Goal: Check status: Check status

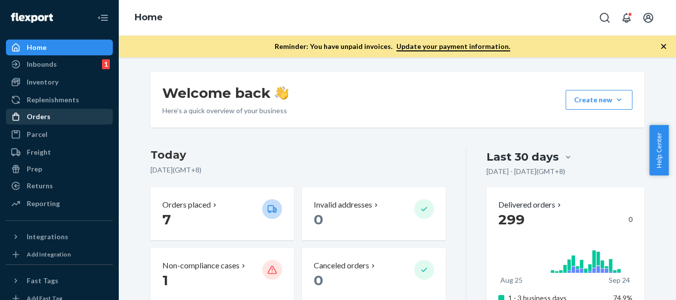
click at [47, 117] on div "Orders" at bounding box center [39, 117] width 24 height 10
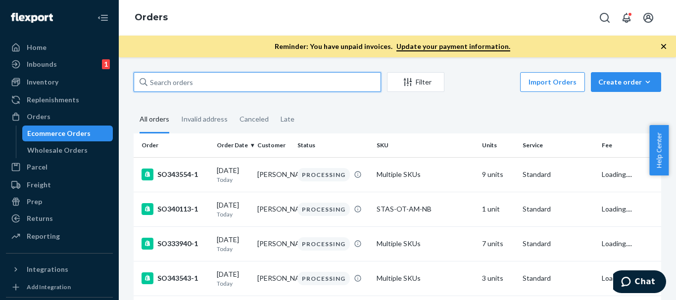
click at [300, 87] on input "text" at bounding box center [257, 82] width 247 height 20
paste input "SO329946-1"
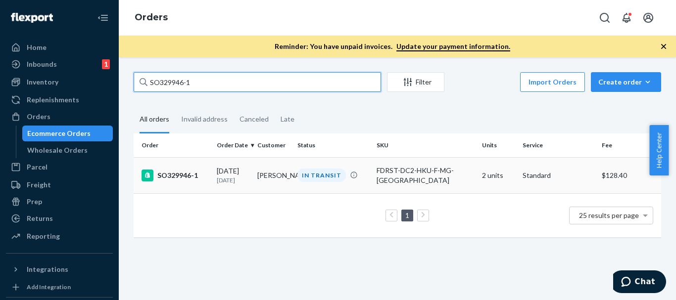
type input "SO329946-1"
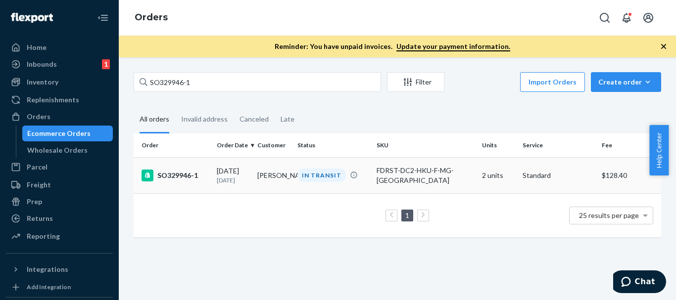
click at [249, 181] on td "[DATE] [DATE]" at bounding box center [233, 175] width 41 height 36
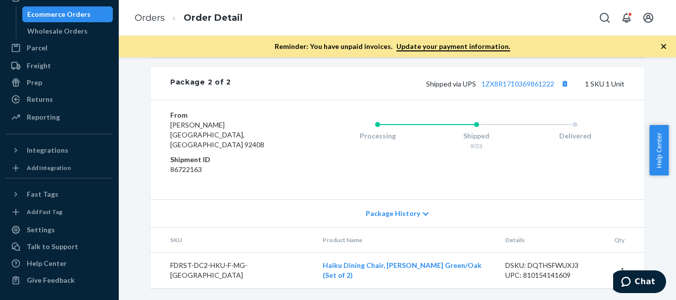
scroll to position [381, 0]
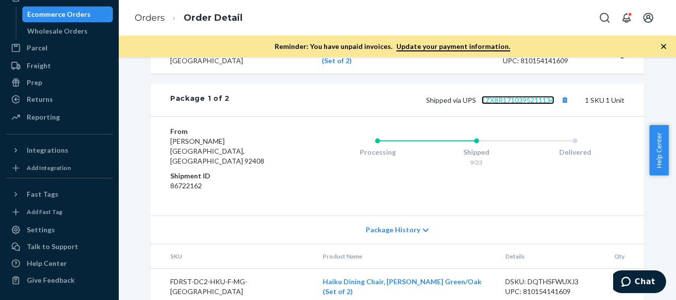
click at [520, 104] on link "1ZX8R1710395211134" at bounding box center [518, 100] width 73 height 8
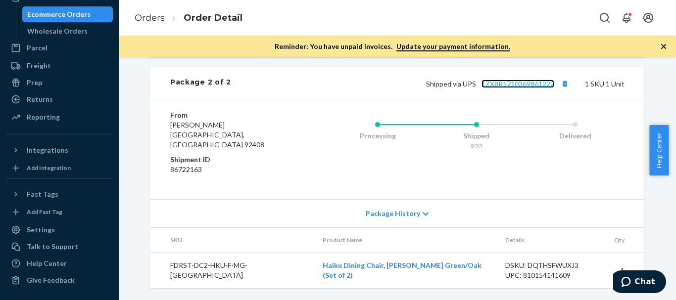
click at [529, 88] on link "1ZX8R1710369861222" at bounding box center [518, 84] width 73 height 8
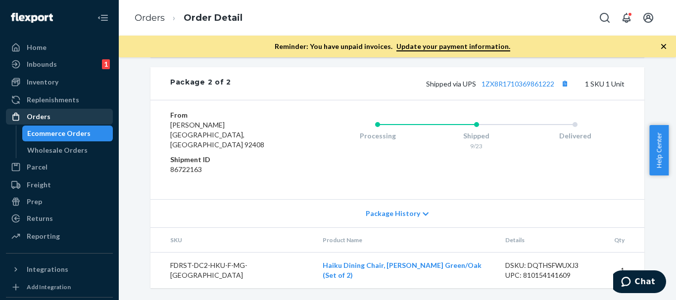
click at [69, 115] on div "Orders" at bounding box center [59, 117] width 105 height 14
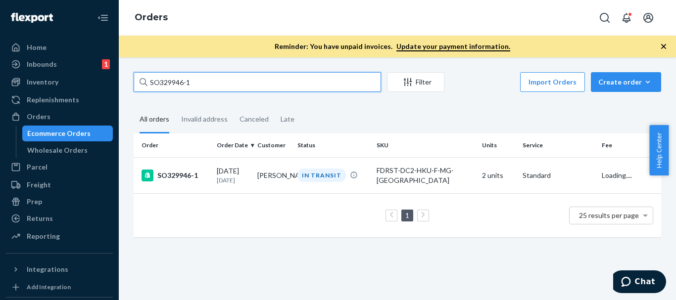
click at [249, 82] on input "SO329946-1" at bounding box center [257, 82] width 247 height 20
paste input "8175"
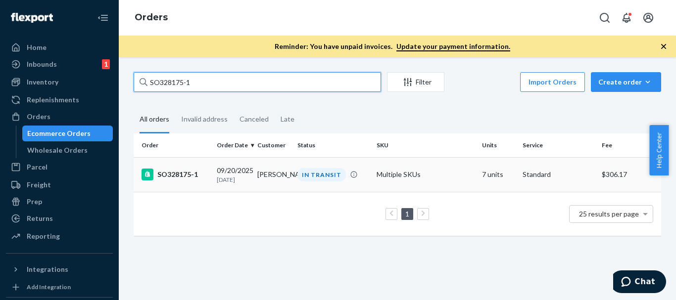
type input "SO328175-1"
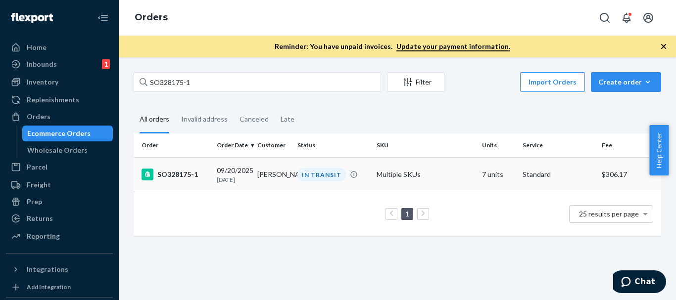
click at [309, 169] on div "IN TRANSIT" at bounding box center [321, 174] width 48 height 13
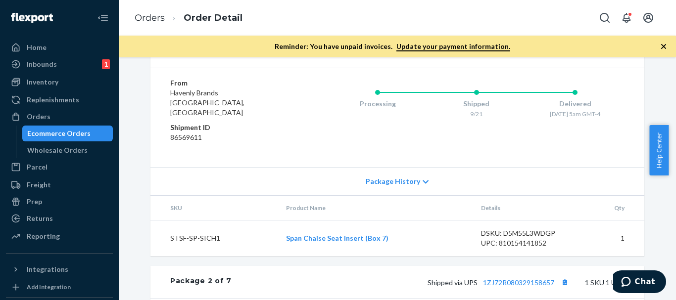
scroll to position [544, 0]
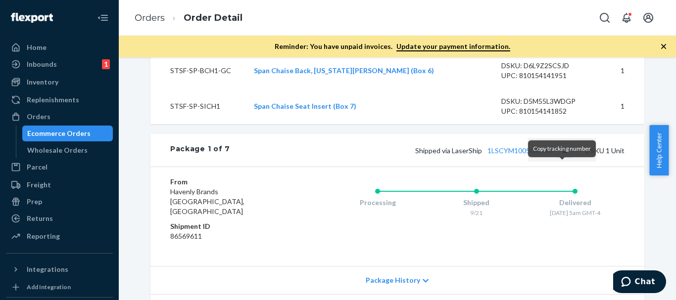
click at [559, 157] on button "Copy tracking number" at bounding box center [564, 150] width 13 height 13
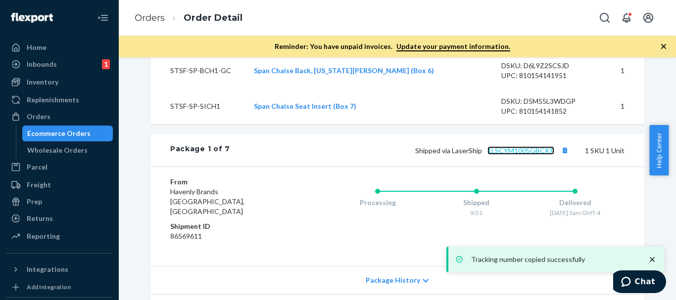
click at [540, 155] on link "1LSCYM1005GBCKP" at bounding box center [520, 150] width 67 height 8
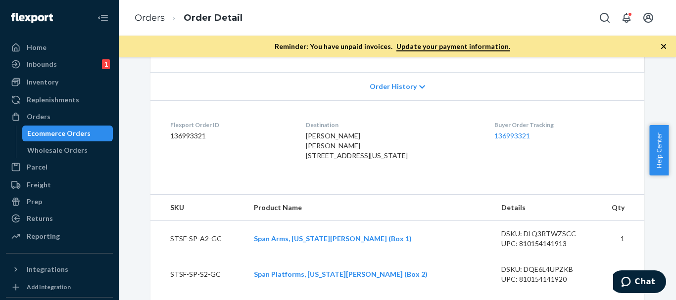
scroll to position [247, 0]
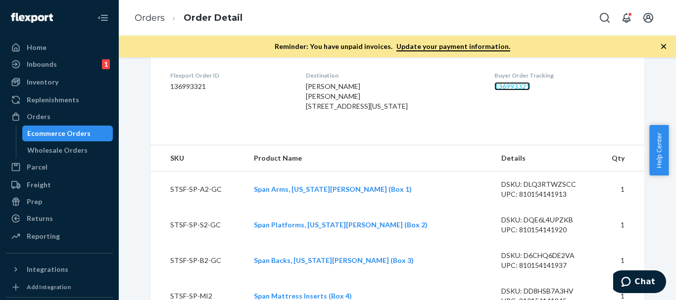
click at [517, 85] on link "136993321" at bounding box center [512, 86] width 36 height 8
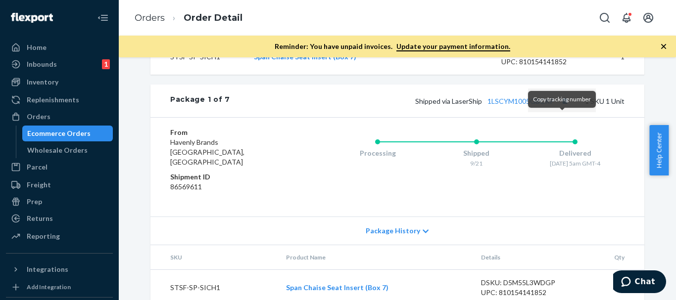
scroll to position [742, 0]
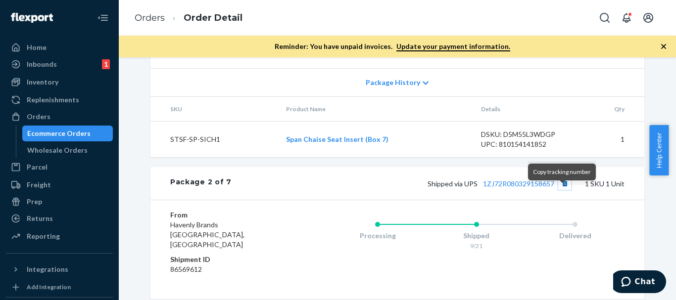
click at [559, 190] on button "Copy tracking number" at bounding box center [564, 183] width 13 height 13
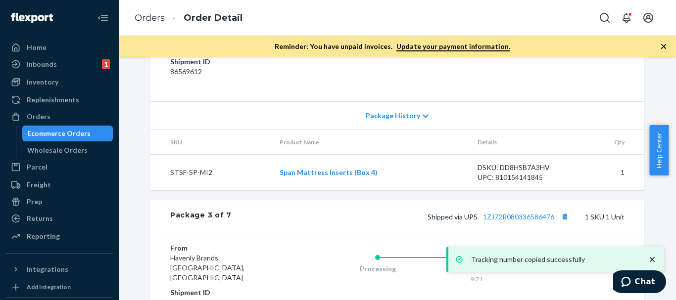
scroll to position [990, 0]
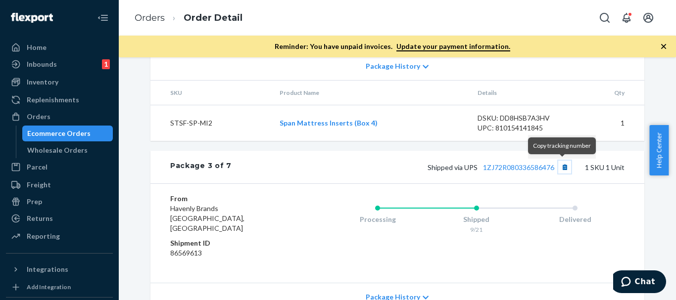
click at [561, 167] on button "Copy tracking number" at bounding box center [564, 167] width 13 height 13
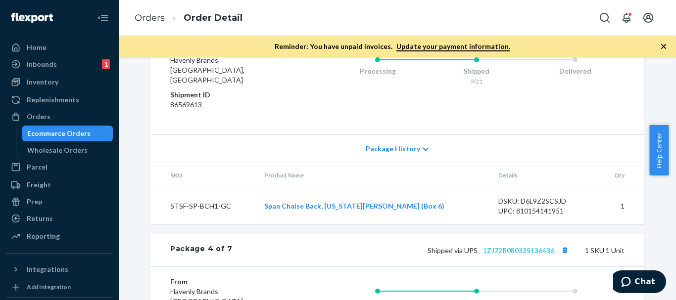
scroll to position [1188, 0]
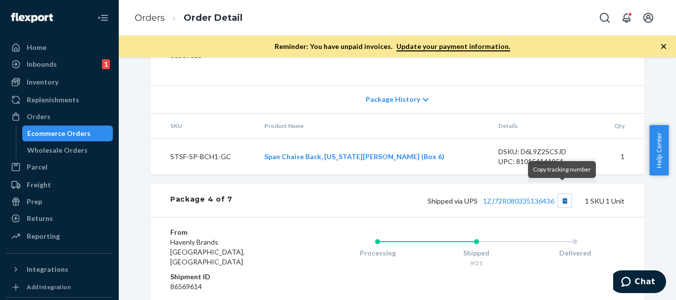
click at [562, 194] on button "Copy tracking number" at bounding box center [564, 200] width 13 height 13
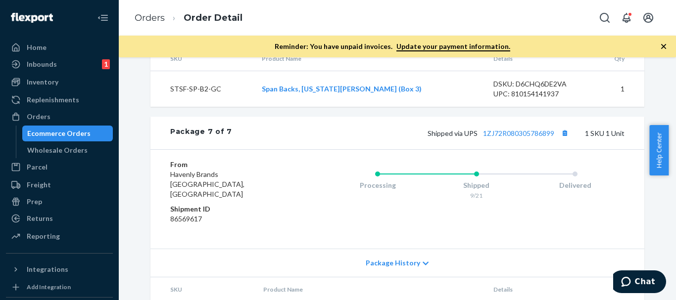
scroll to position [1751, 0]
